Goal: Navigation & Orientation: Understand site structure

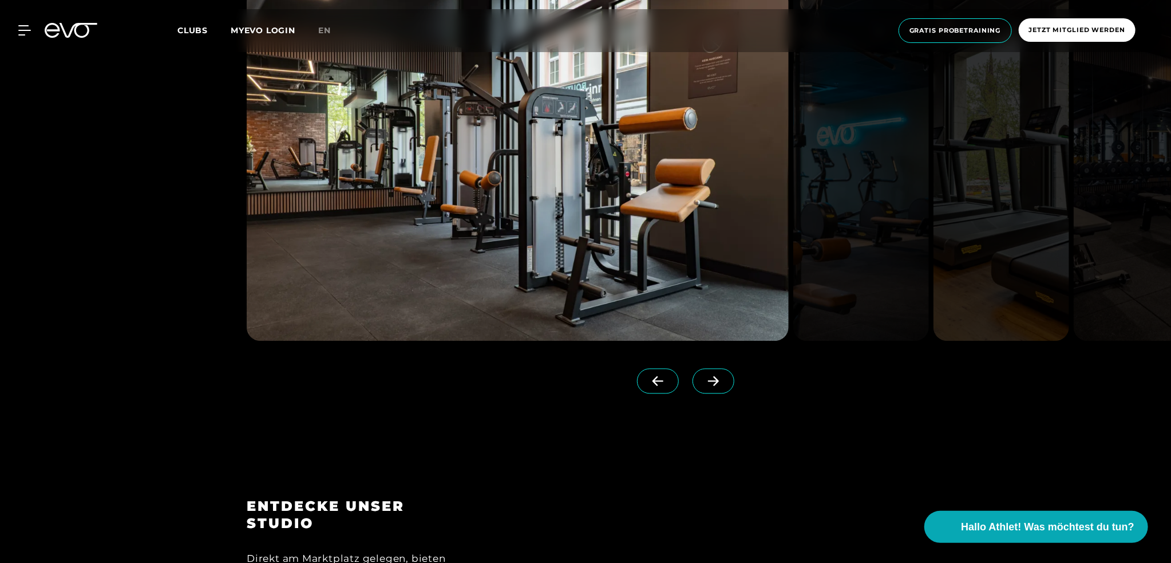
scroll to position [1489, 0]
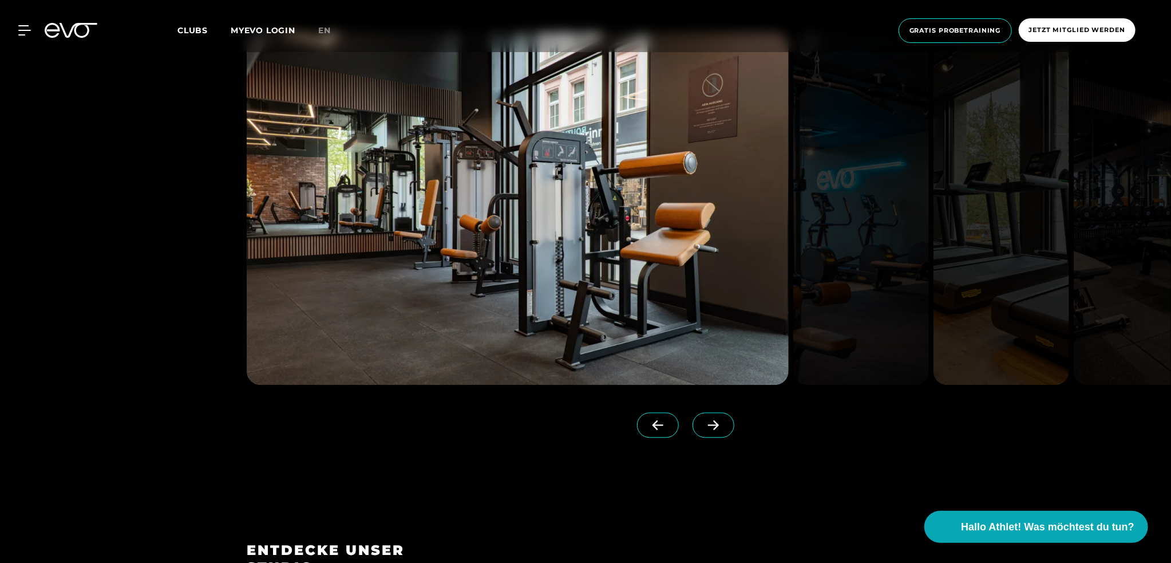
click at [705, 428] on icon at bounding box center [714, 425] width 20 height 10
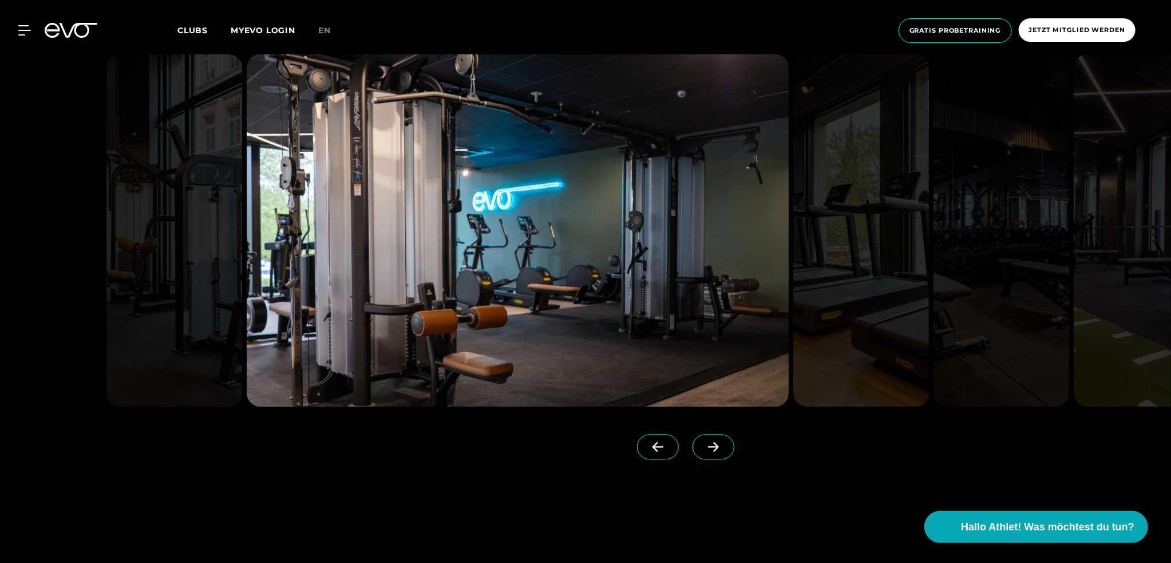
scroll to position [1431, 0]
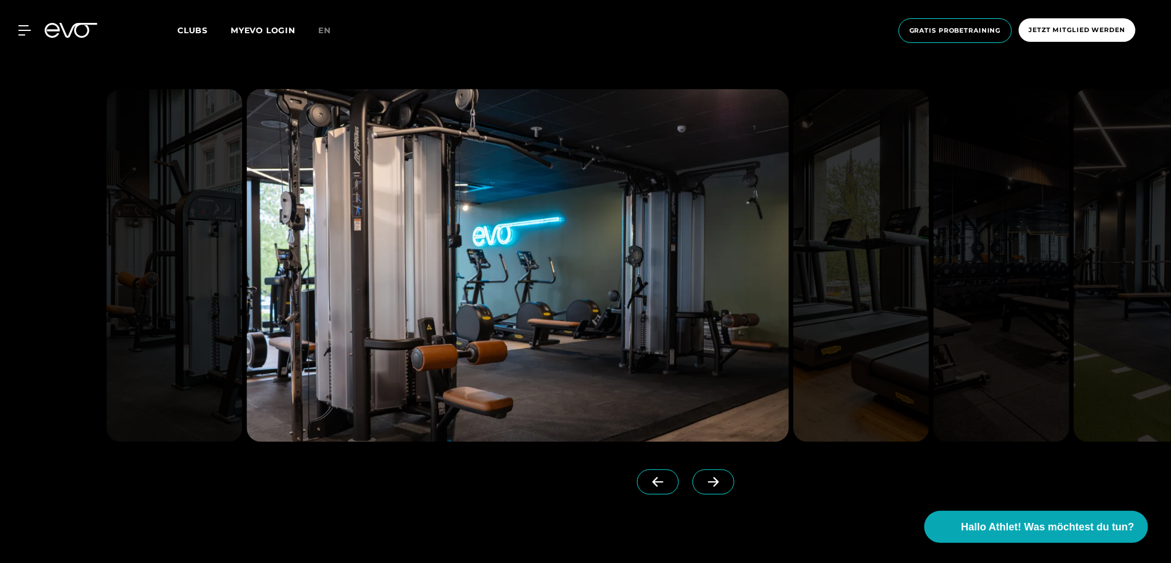
click at [704, 483] on icon at bounding box center [714, 482] width 20 height 10
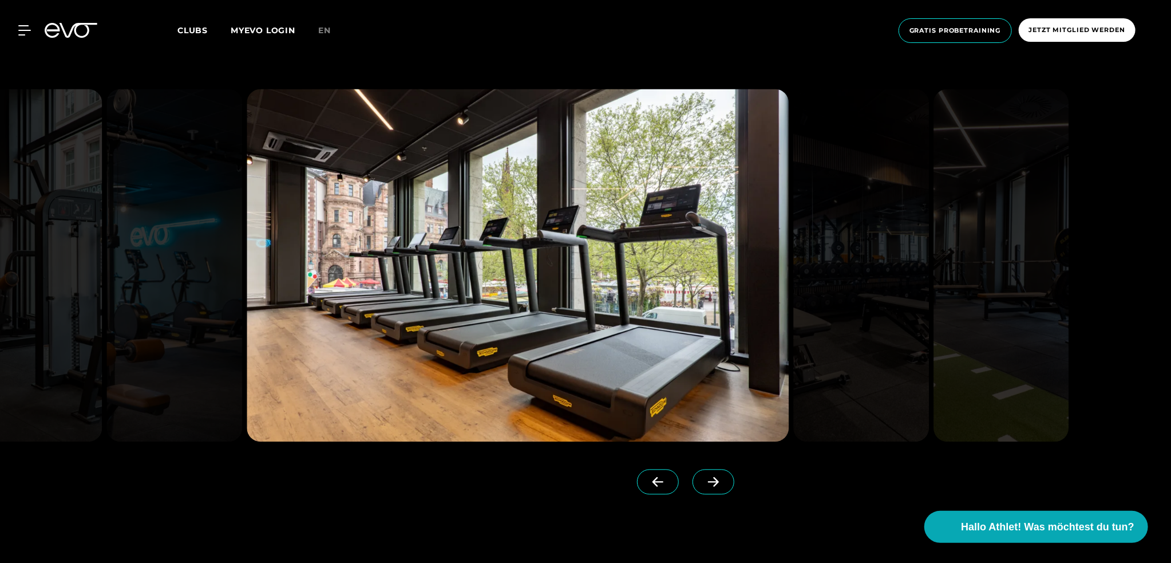
scroll to position [1374, 0]
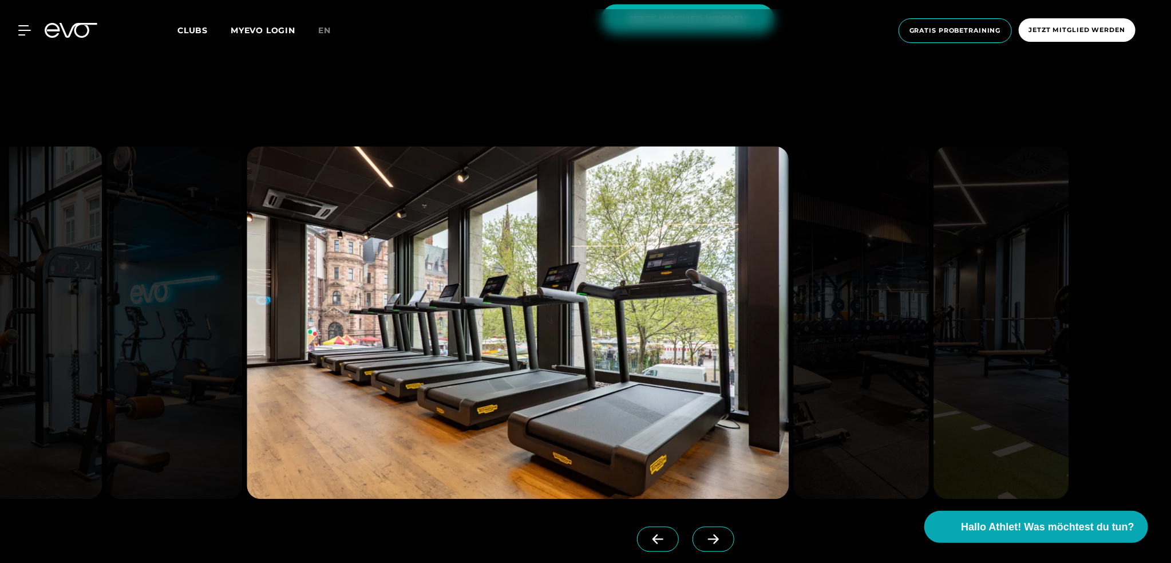
click at [648, 540] on icon at bounding box center [658, 539] width 20 height 10
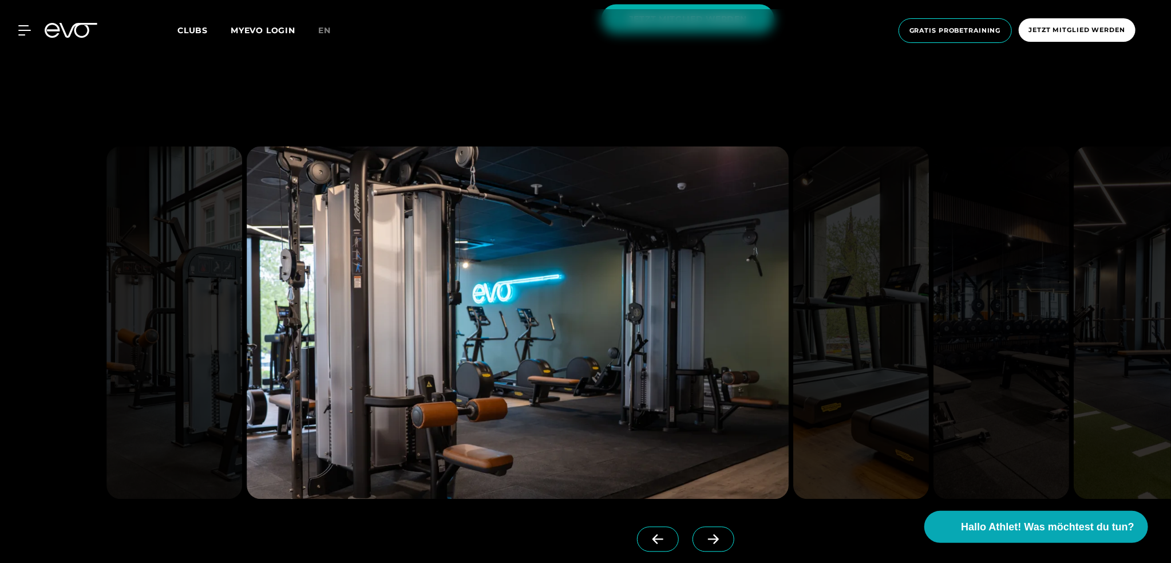
click at [704, 536] on icon at bounding box center [714, 539] width 20 height 10
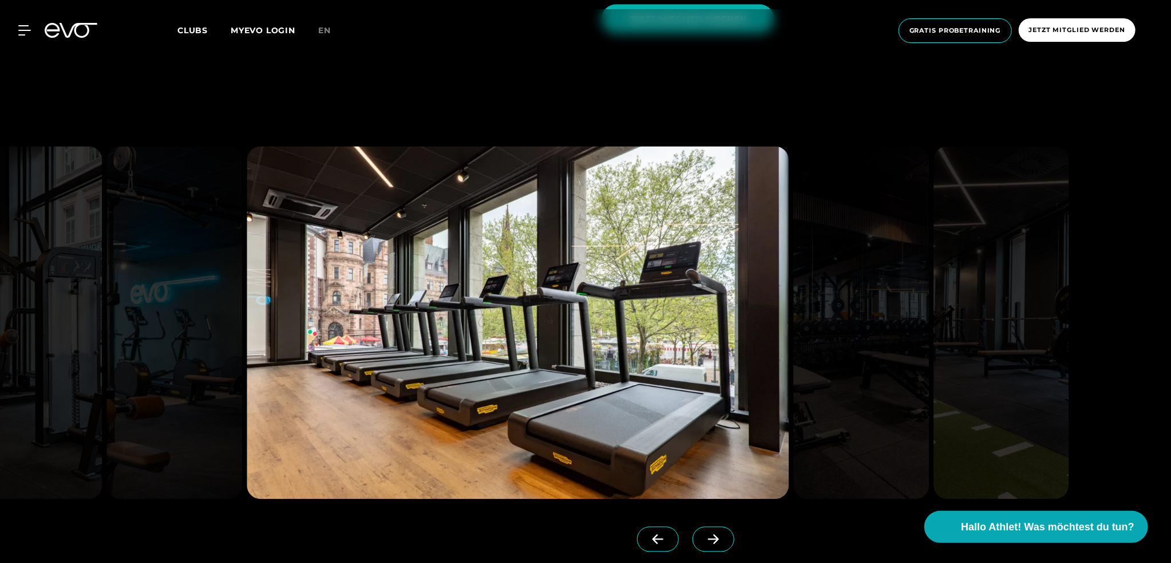
click at [704, 536] on icon at bounding box center [714, 539] width 20 height 10
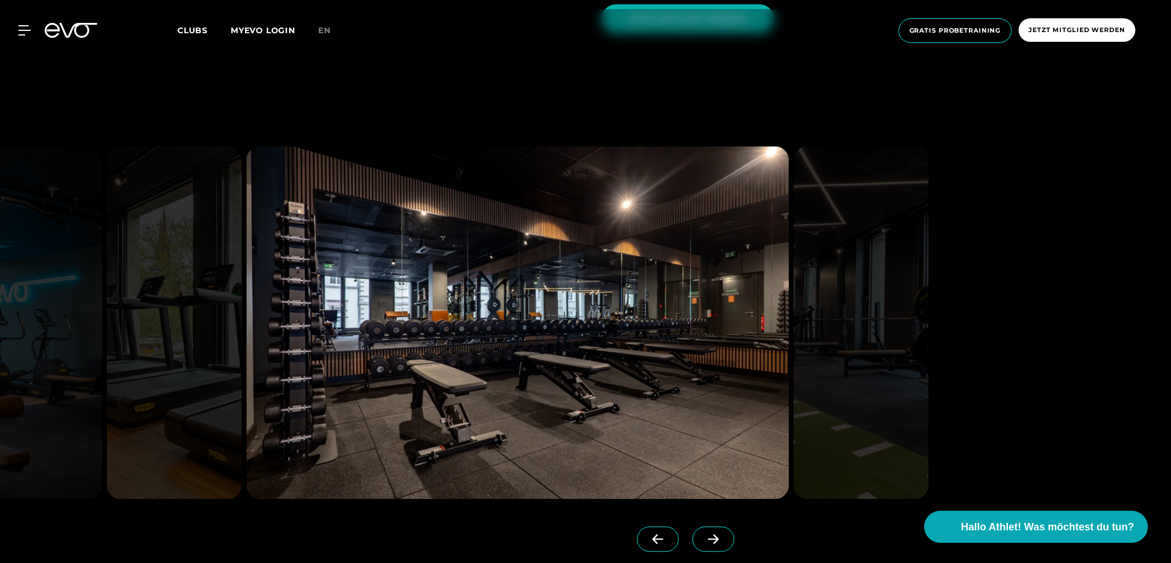
click at [704, 536] on icon at bounding box center [714, 539] width 20 height 10
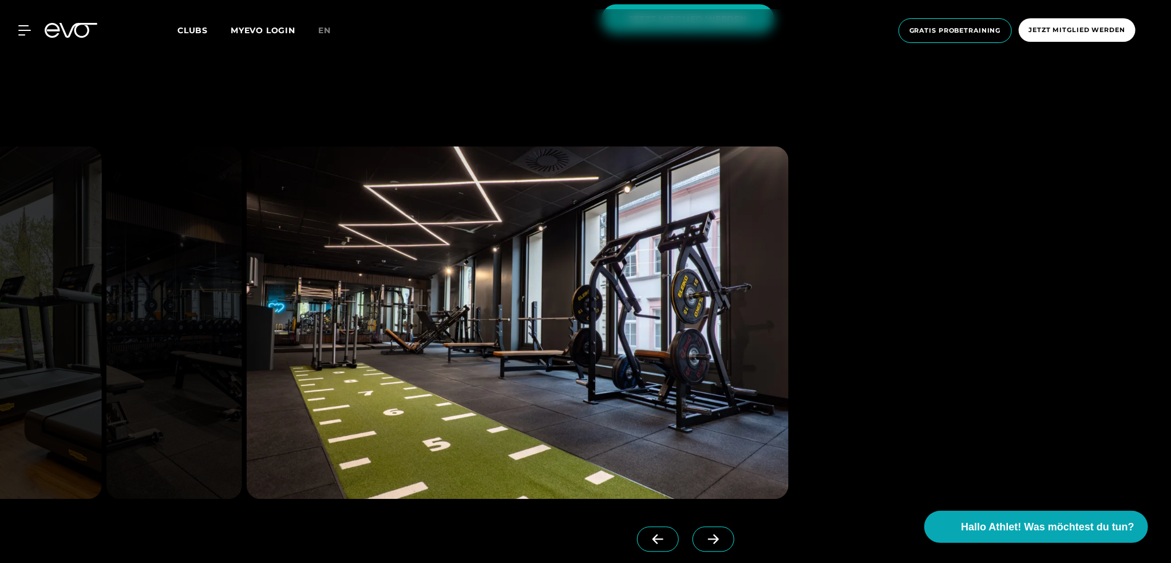
click at [704, 536] on icon at bounding box center [714, 539] width 20 height 10
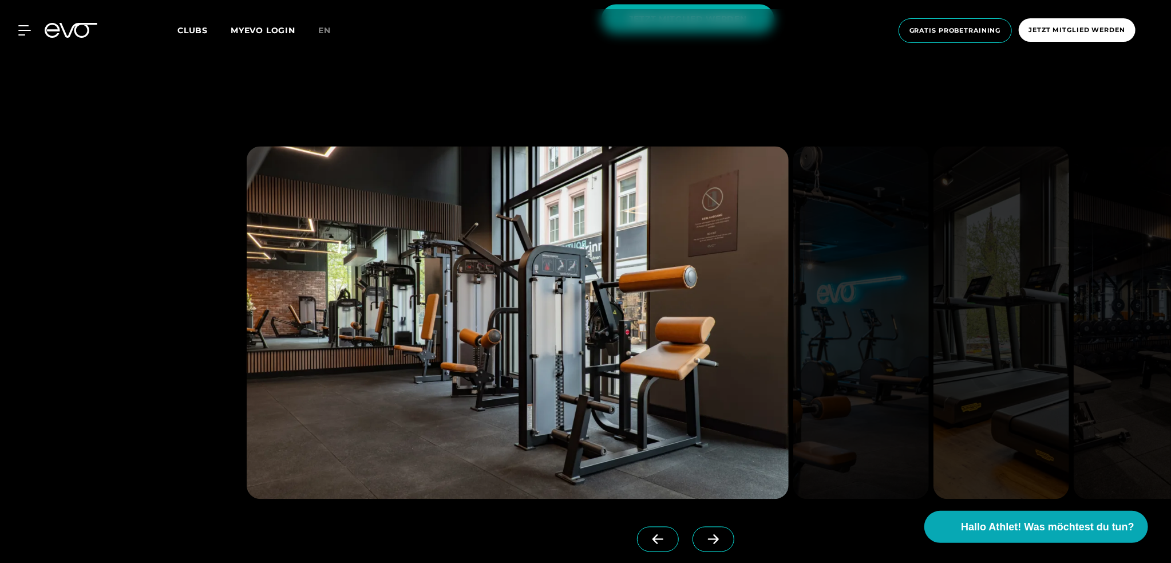
click at [704, 536] on icon at bounding box center [714, 539] width 20 height 10
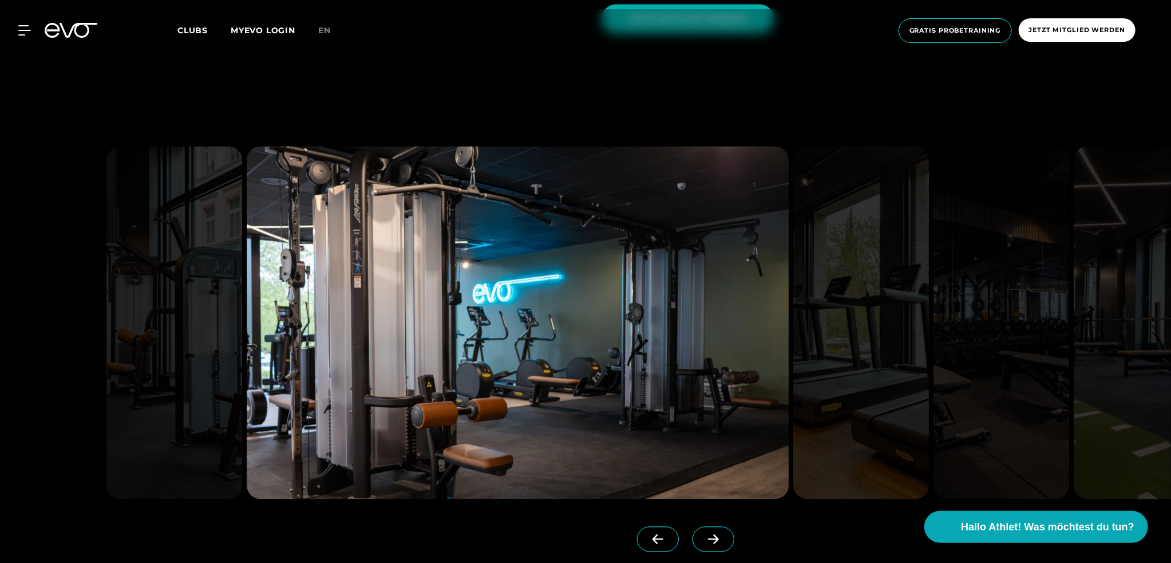
click at [704, 536] on icon at bounding box center [714, 539] width 20 height 10
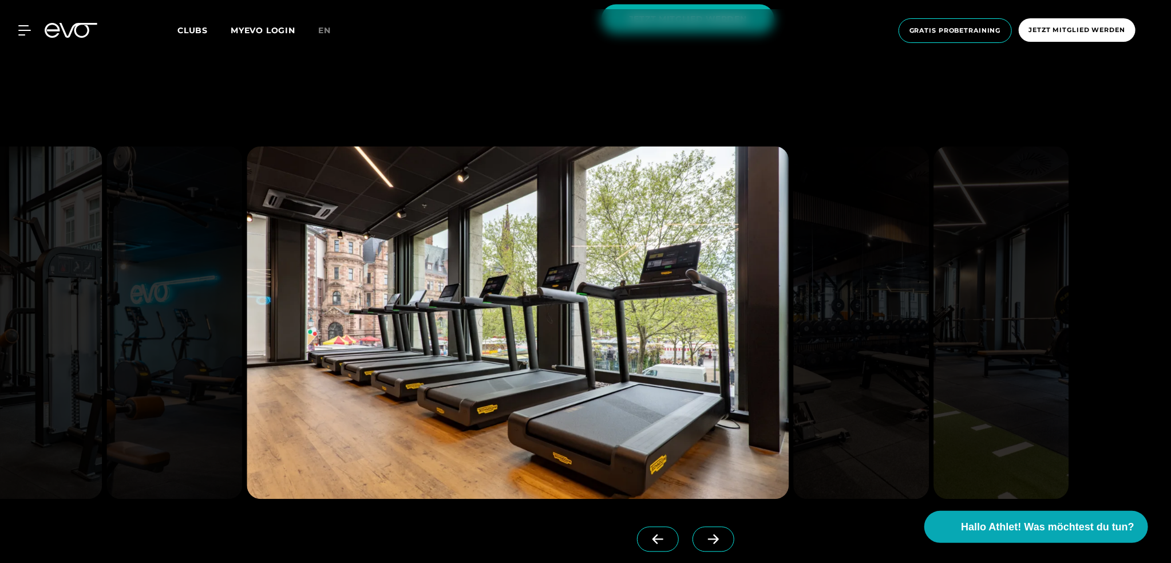
click at [704, 536] on icon at bounding box center [714, 539] width 20 height 10
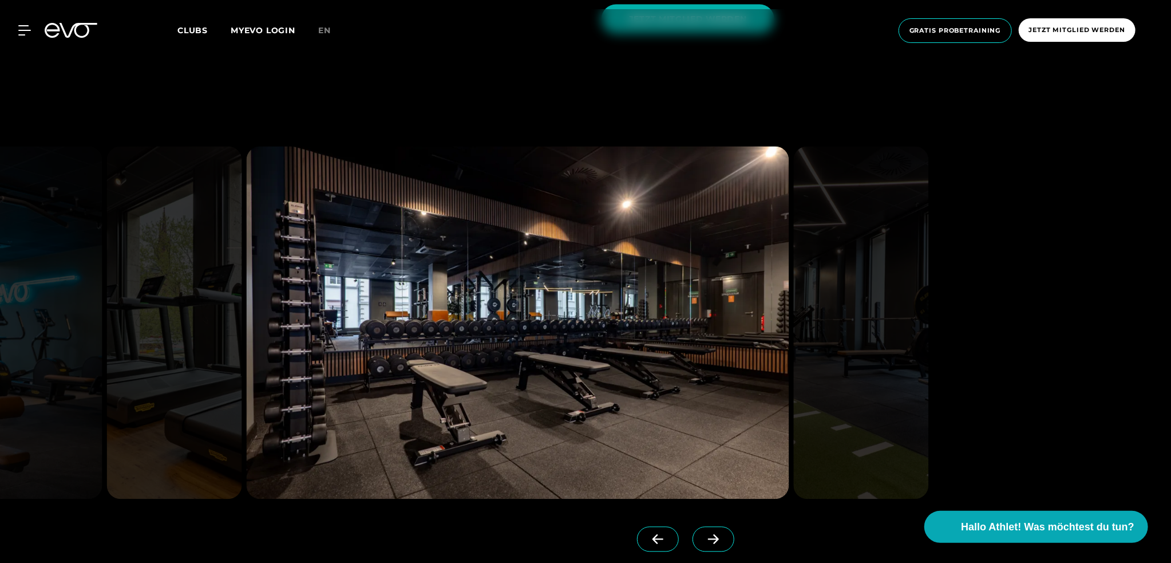
click at [704, 536] on icon at bounding box center [714, 539] width 20 height 10
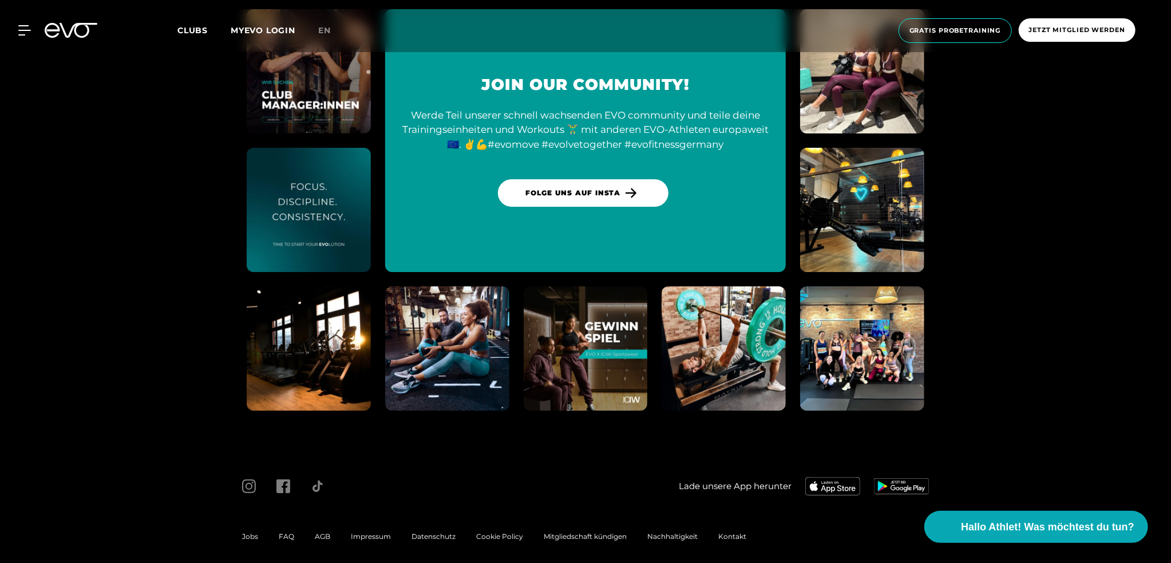
scroll to position [5636, 0]
